Goal: Information Seeking & Learning: Learn about a topic

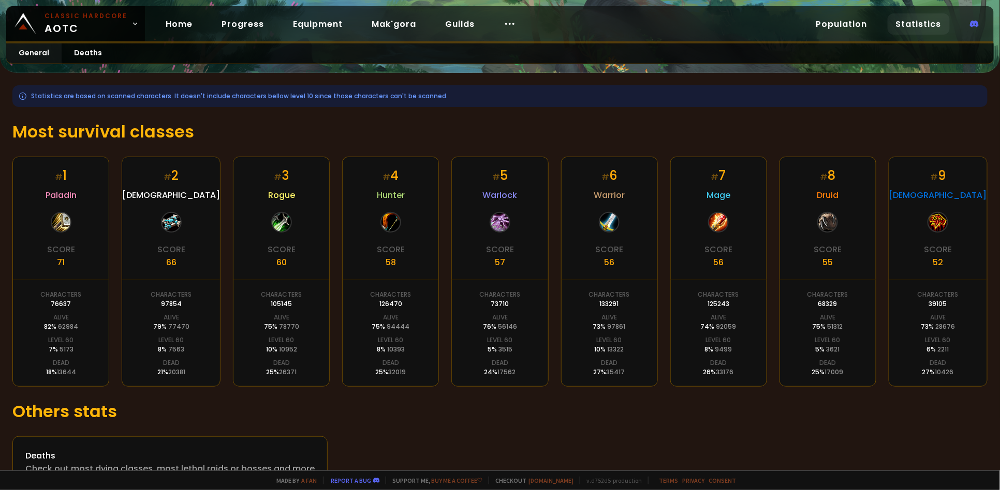
scroll to position [138, 0]
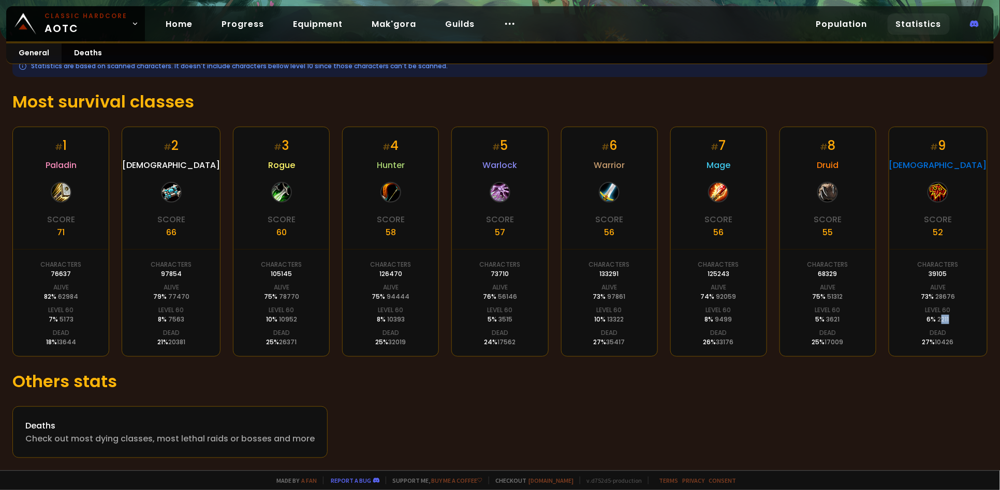
drag, startPoint x: 941, startPoint y: 318, endPoint x: 935, endPoint y: 318, distance: 5.7
click at [935, 318] on div "Level 60 6 % 2211" at bounding box center [937, 315] width 25 height 19
click at [937, 318] on span "2211" at bounding box center [942, 319] width 11 height 9
click at [937, 321] on span "2211" at bounding box center [942, 319] width 11 height 9
drag, startPoint x: 827, startPoint y: 320, endPoint x: 790, endPoint y: 320, distance: 37.3
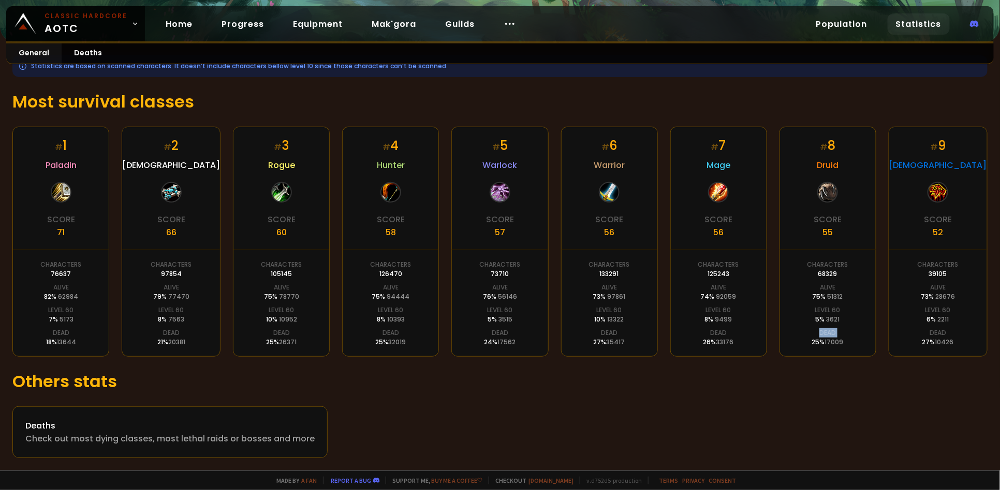
click at [790, 320] on div "# 8 Druid Score 55 Characters 68329 Alive 75 % 51312 Level 60 5 % 3621 Dead 25 …" at bounding box center [827, 242] width 97 height 230
click at [502, 320] on span "3515" at bounding box center [505, 319] width 14 height 9
drag, startPoint x: 502, startPoint y: 320, endPoint x: 498, endPoint y: 324, distance: 6.6
click at [498, 324] on span "3515" at bounding box center [505, 319] width 14 height 9
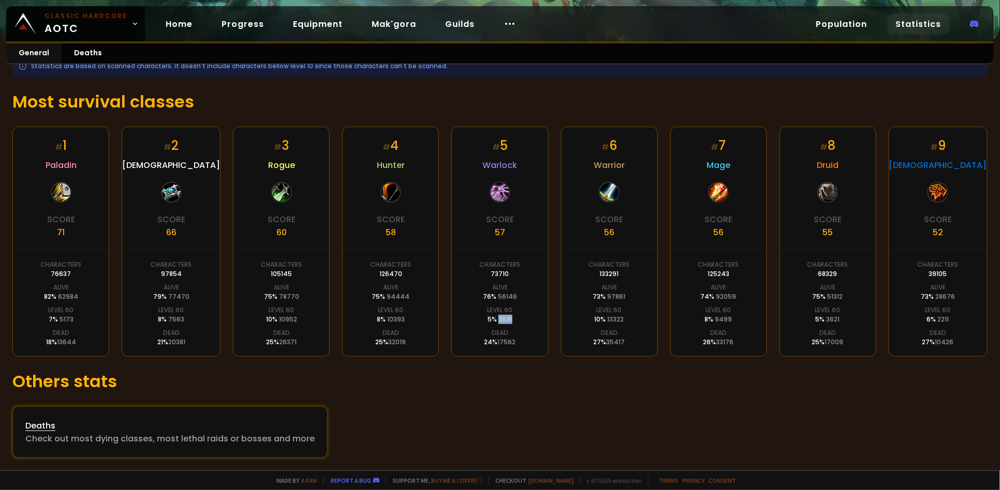
click at [56, 433] on div "Check out most dying classes, most lethal raids or bosses and more" at bounding box center [169, 439] width 289 height 13
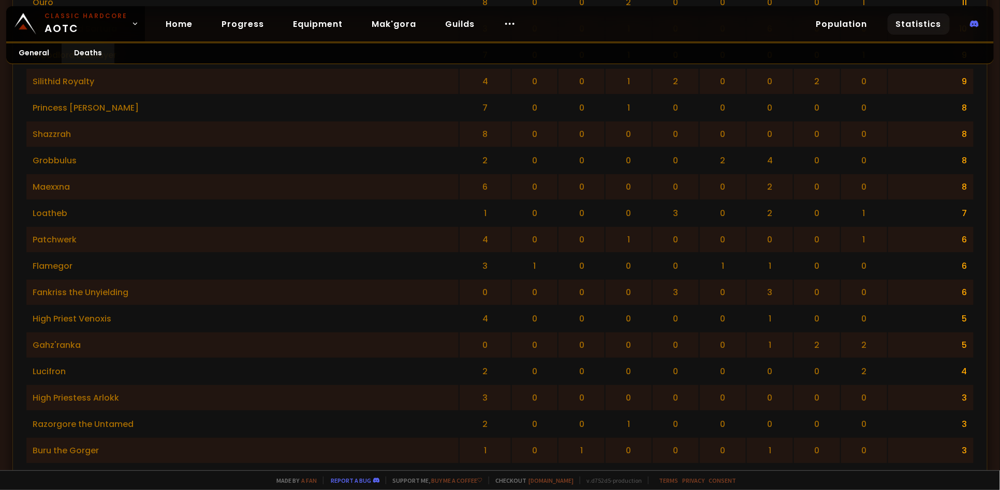
scroll to position [1298, 0]
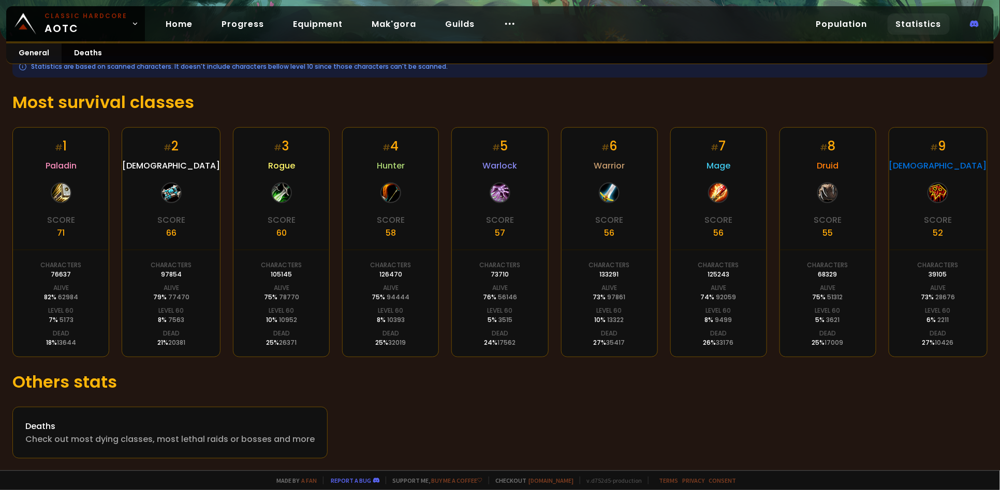
scroll to position [138, 0]
